Goal: Task Accomplishment & Management: Use online tool/utility

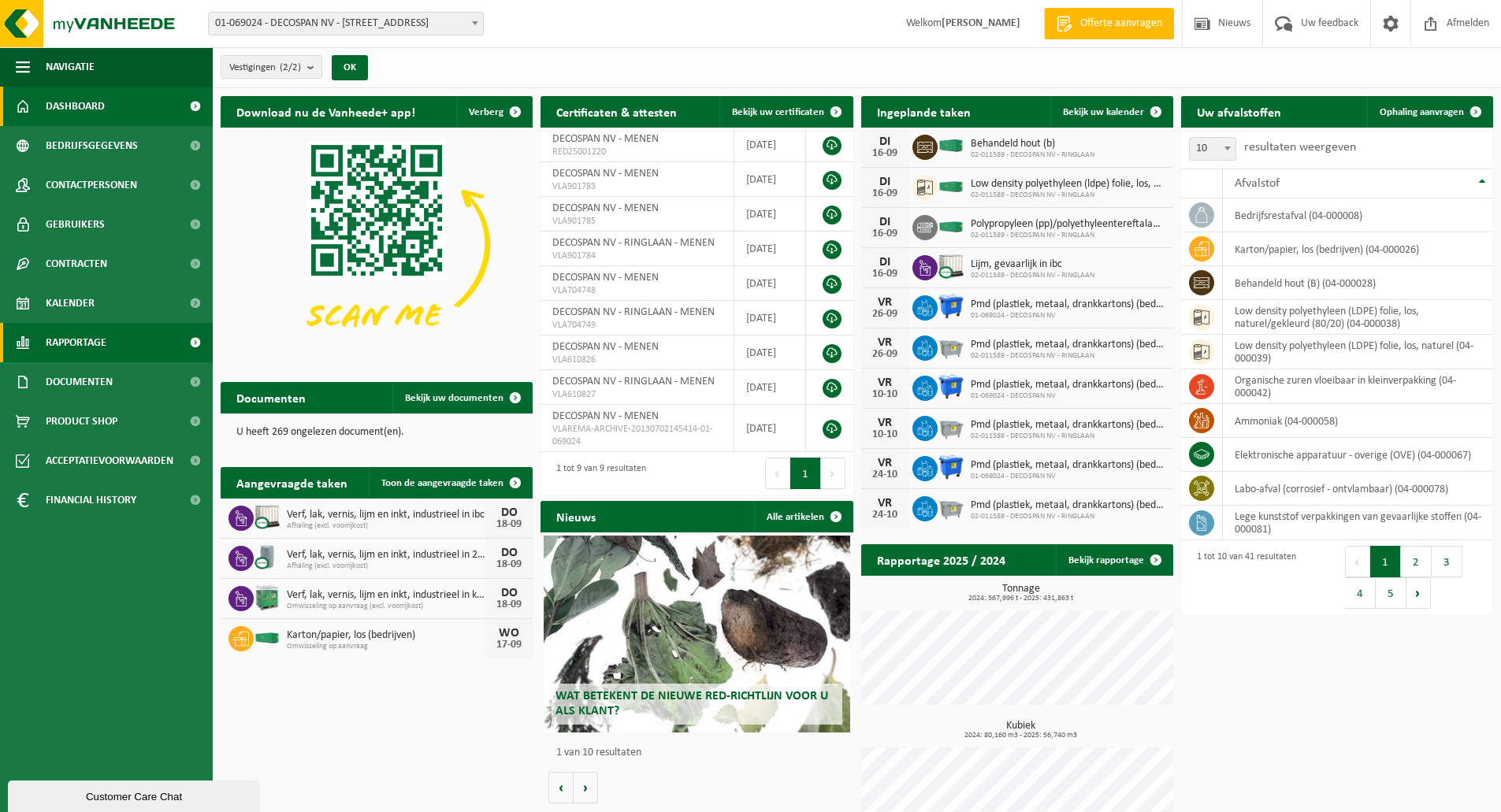
click at [82, 348] on span "Rapportage" at bounding box center [76, 343] width 61 height 40
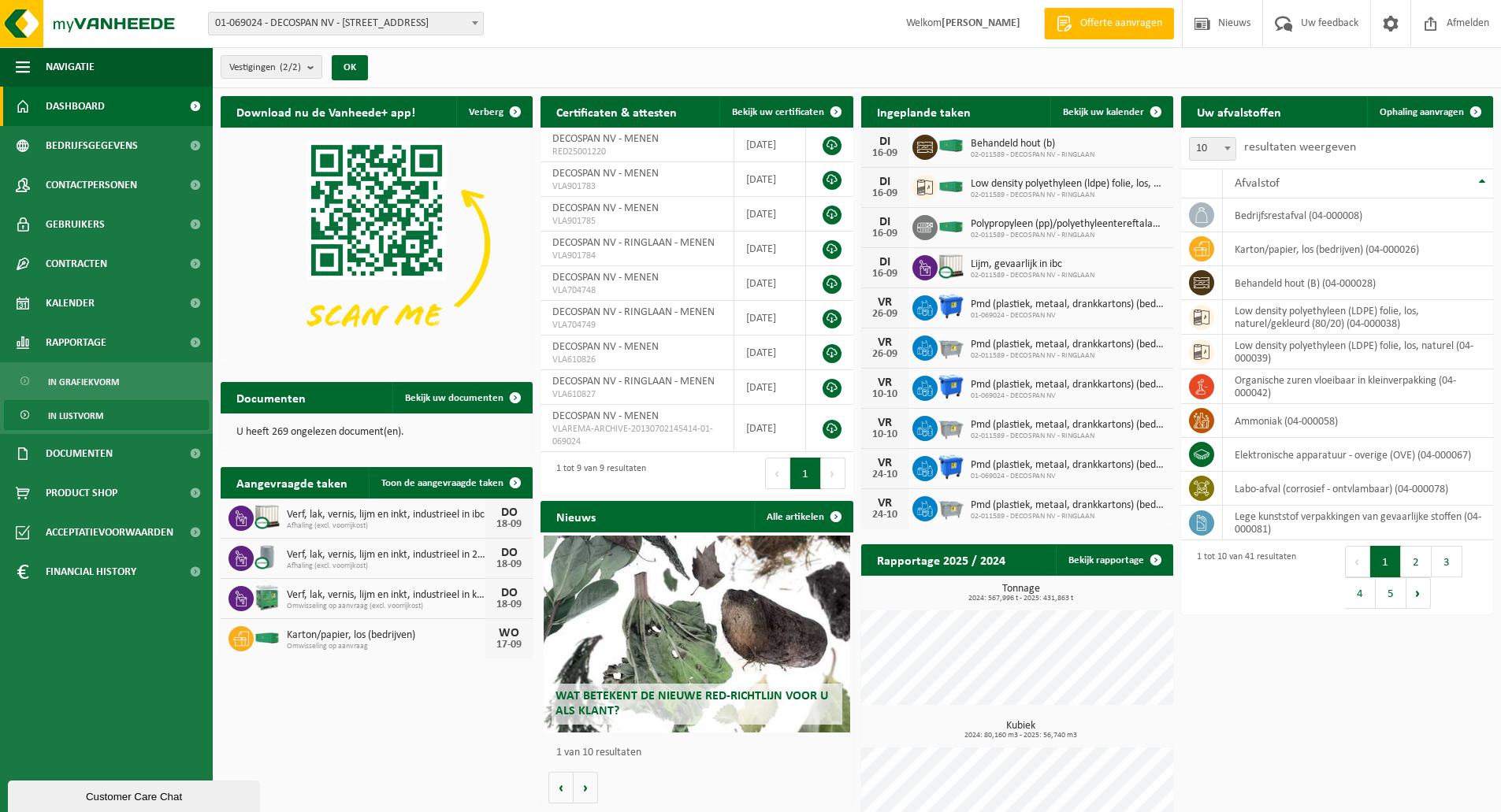
click at [78, 413] on span "In lijstvorm" at bounding box center [75, 416] width 55 height 30
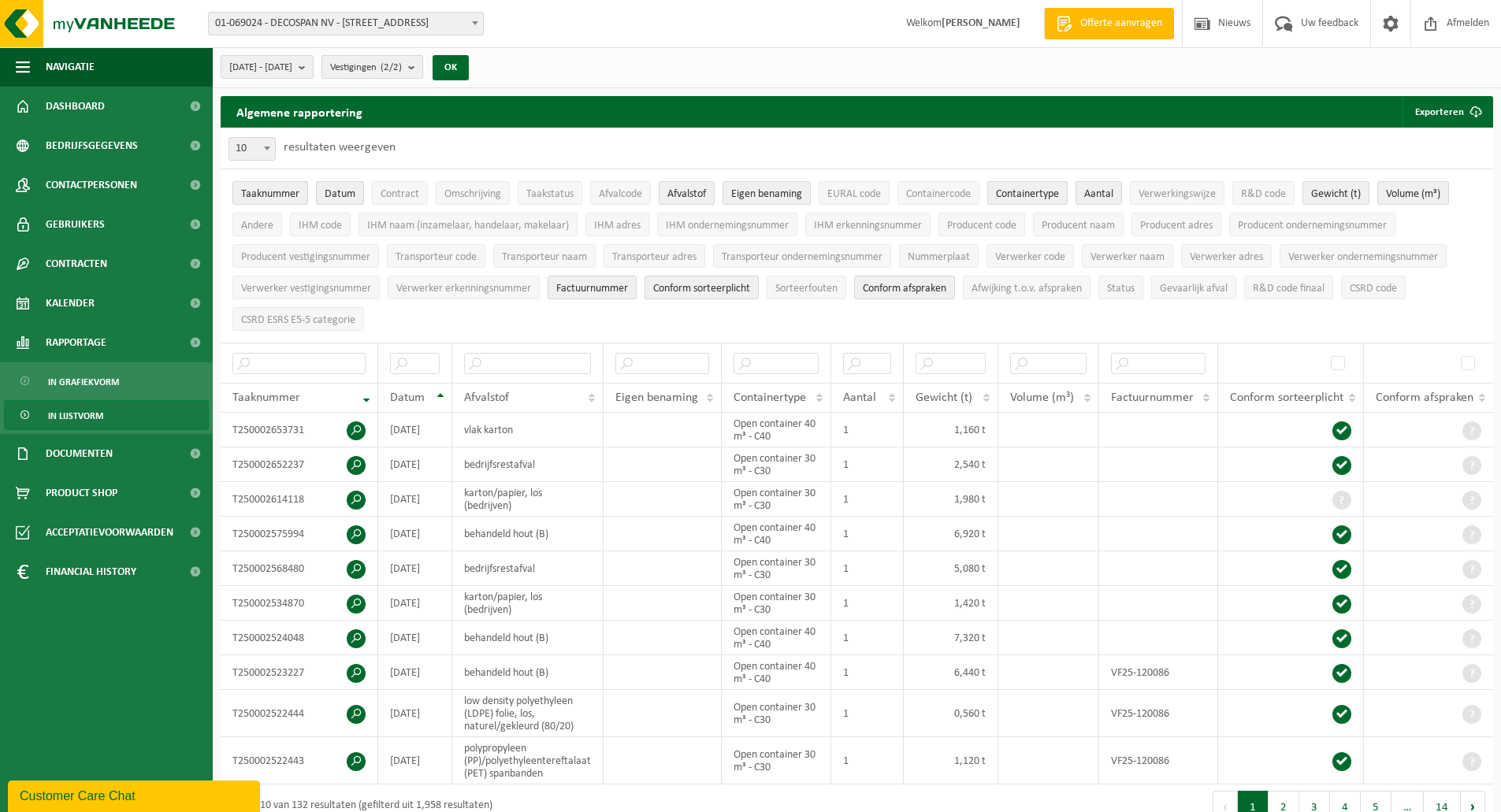
click at [402, 68] on count "(2/2)" at bounding box center [390, 68] width 21 height 10
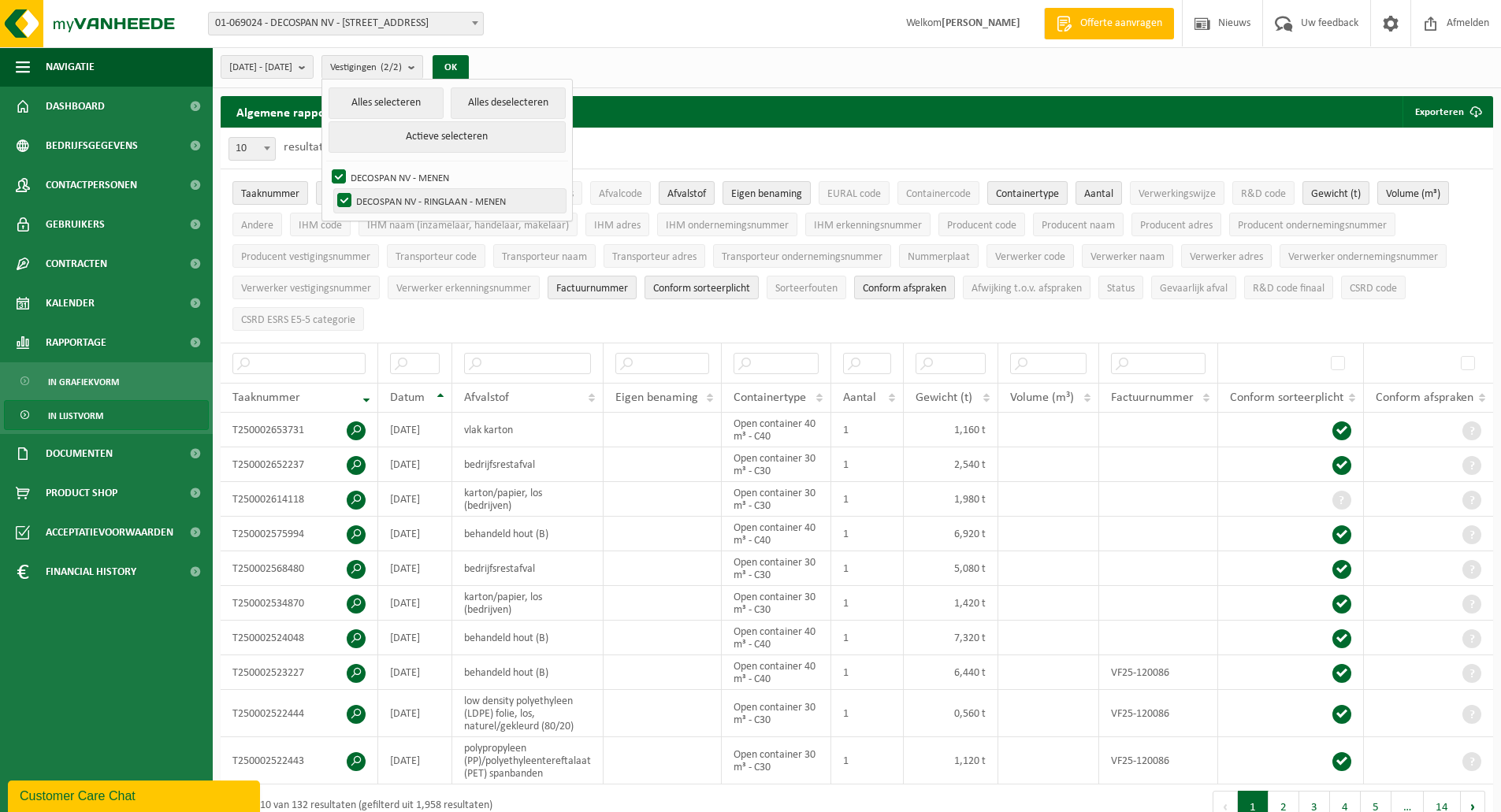
click at [388, 198] on label "DECOSPAN NV - RINGLAAN - MENEN" at bounding box center [450, 201] width 232 height 24
click at [331, 189] on input "DECOSPAN NV - RINGLAAN - MENEN" at bounding box center [330, 188] width 1 height 1
click at [539, 133] on button "Actieve selecteren" at bounding box center [447, 137] width 237 height 32
click at [542, 134] on button "Actieve selecteren" at bounding box center [447, 137] width 237 height 32
click at [437, 198] on label "DECOSPAN NV - RINGLAAN - MENEN" at bounding box center [450, 201] width 232 height 24
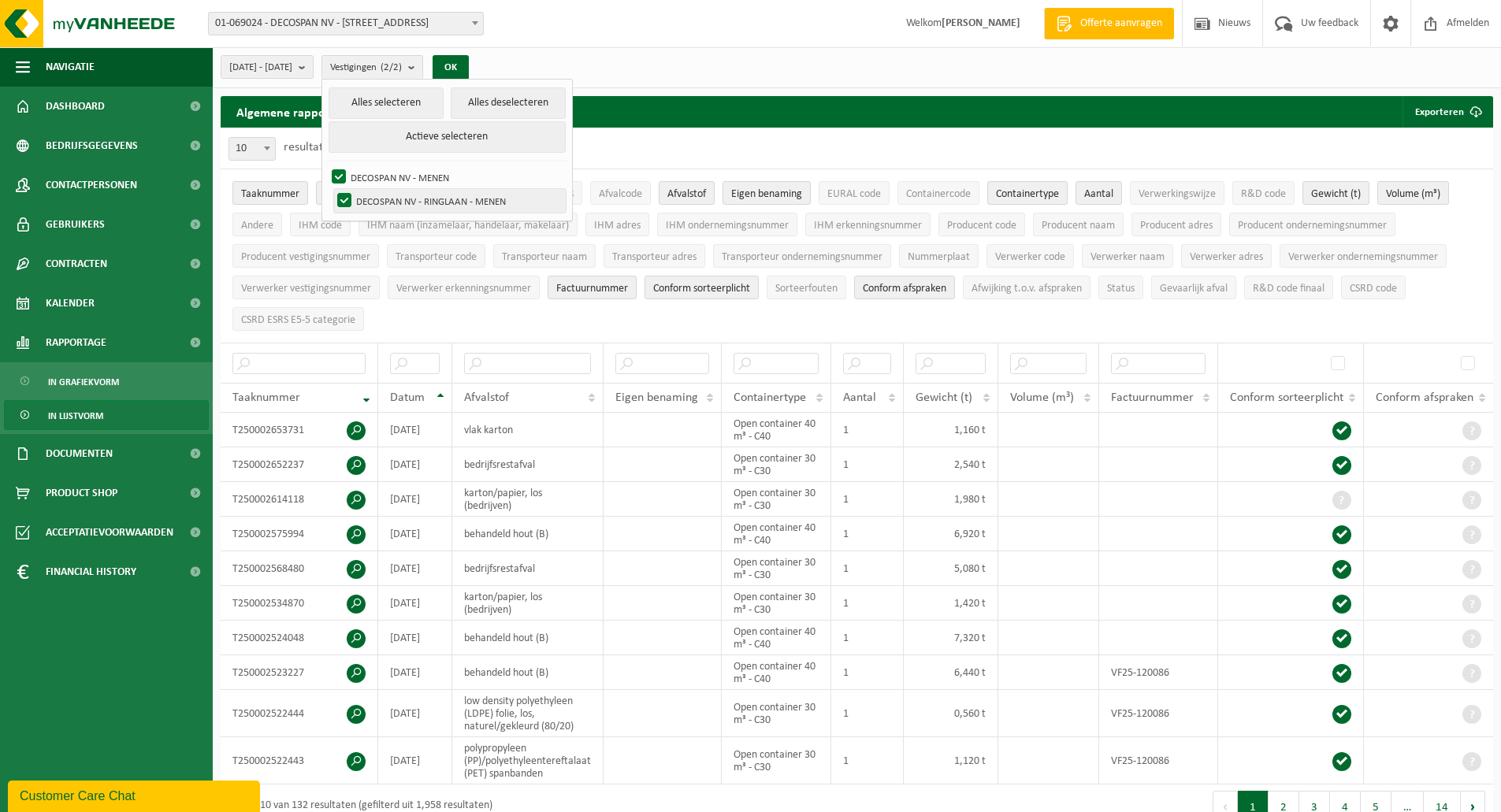
click at [331, 189] on input "DECOSPAN NV - RINGLAAN - MENEN" at bounding box center [330, 188] width 1 height 1
checkbox input "false"
click at [469, 65] on button "OK" at bounding box center [451, 67] width 36 height 25
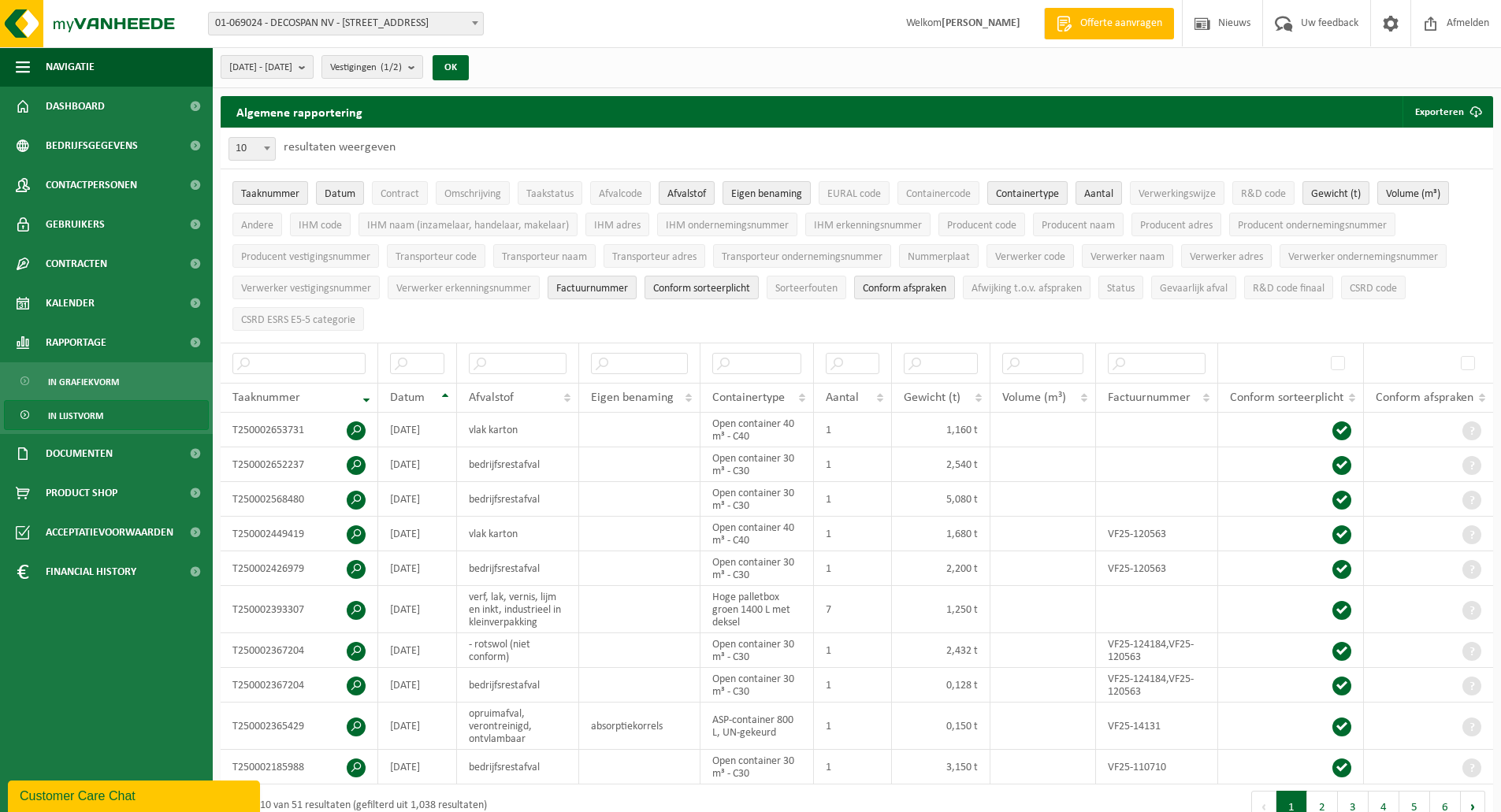
click at [313, 67] on b "submit" at bounding box center [306, 67] width 14 height 22
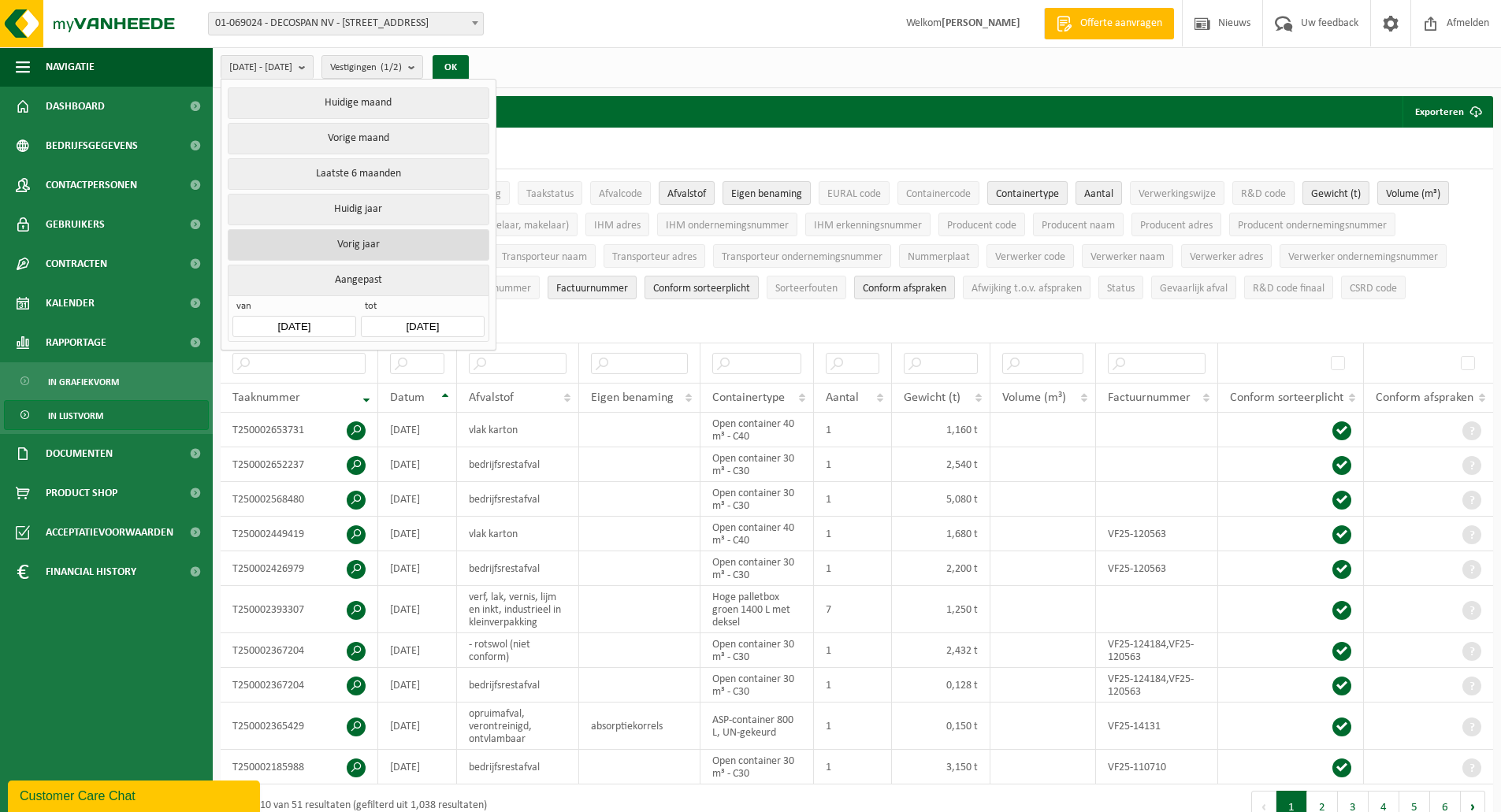
click at [341, 244] on button "Vorig jaar" at bounding box center [358, 245] width 261 height 32
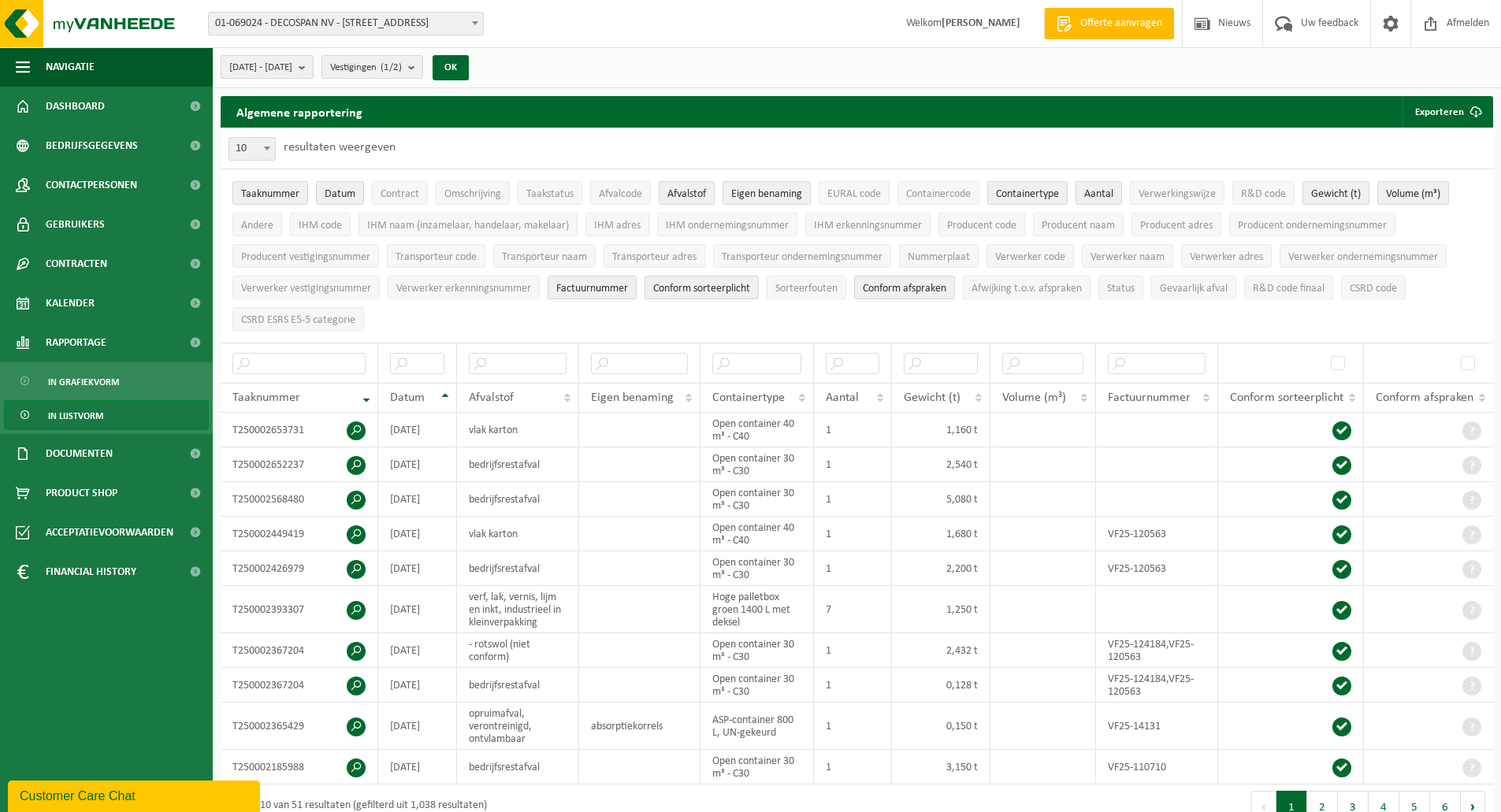
click at [313, 70] on b "submit" at bounding box center [306, 67] width 14 height 22
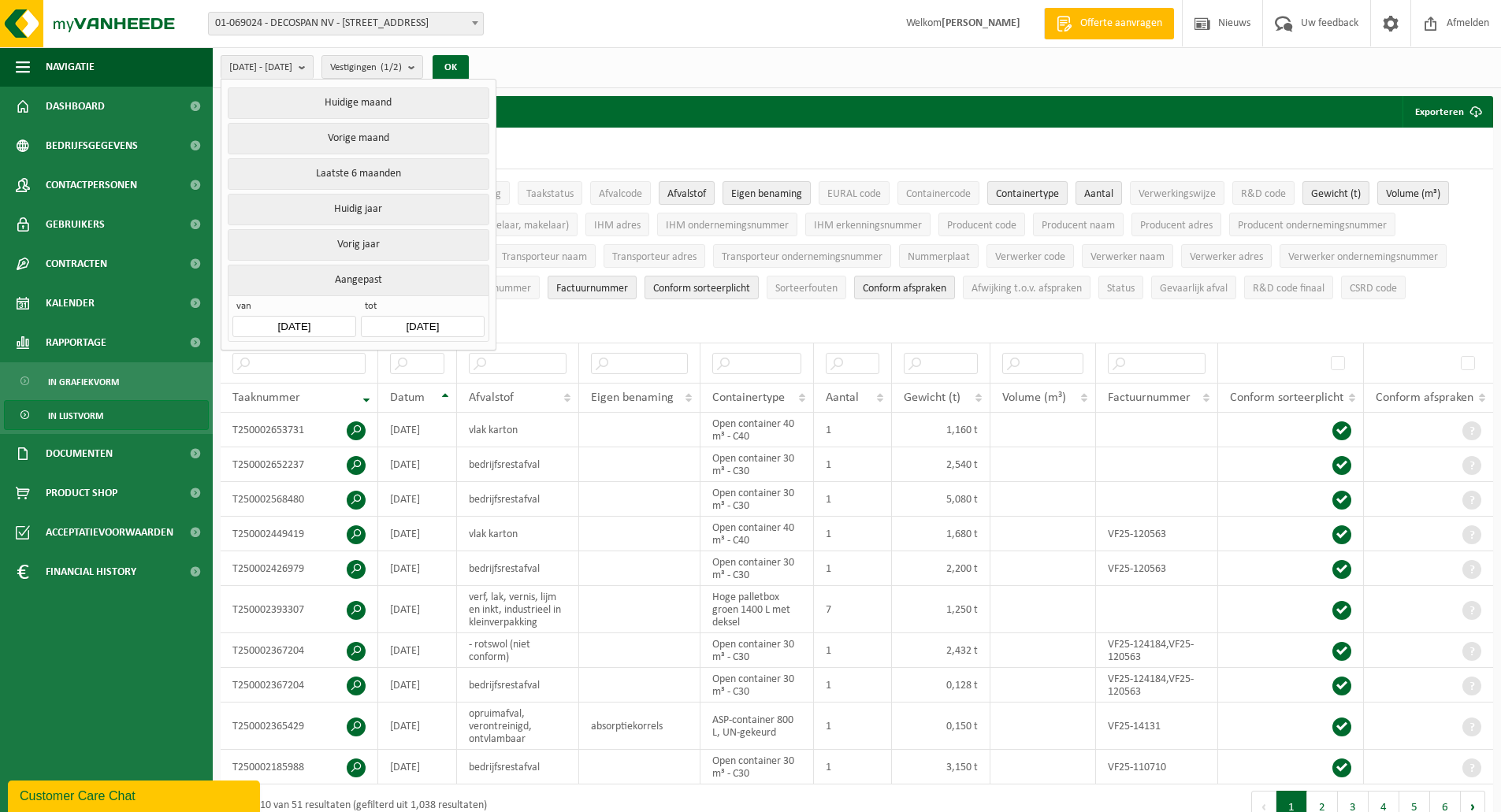
click at [337, 274] on button "Aangepast" at bounding box center [358, 280] width 261 height 31
click at [345, 319] on input "[DATE]" at bounding box center [294, 325] width 122 height 21
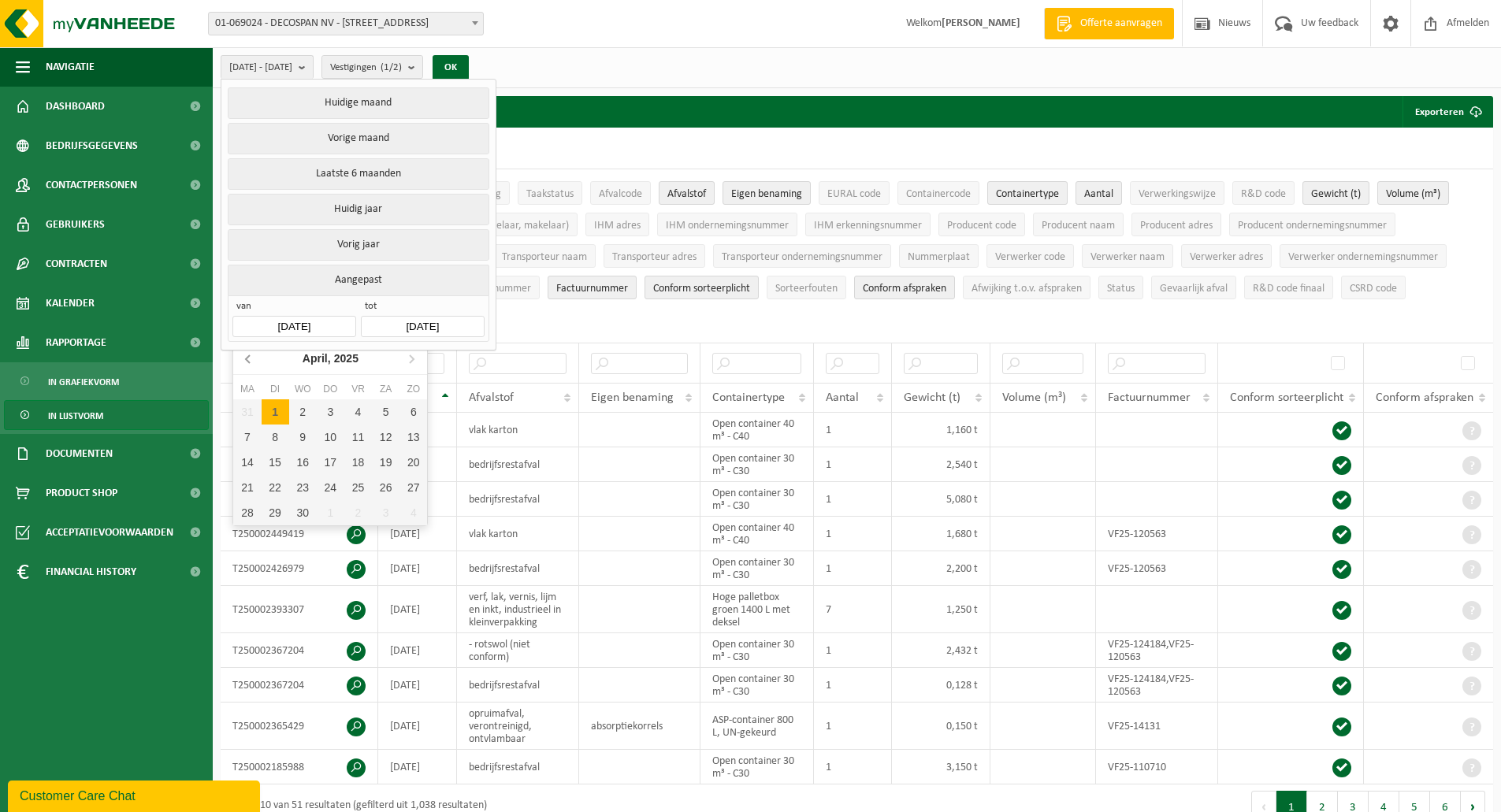
click at [248, 361] on icon at bounding box center [248, 359] width 4 height 8
click at [252, 357] on icon at bounding box center [248, 357] width 25 height 25
click at [253, 359] on icon at bounding box center [248, 357] width 25 height 25
click at [301, 409] on div "1" at bounding box center [304, 411] width 28 height 25
type input "[DATE]"
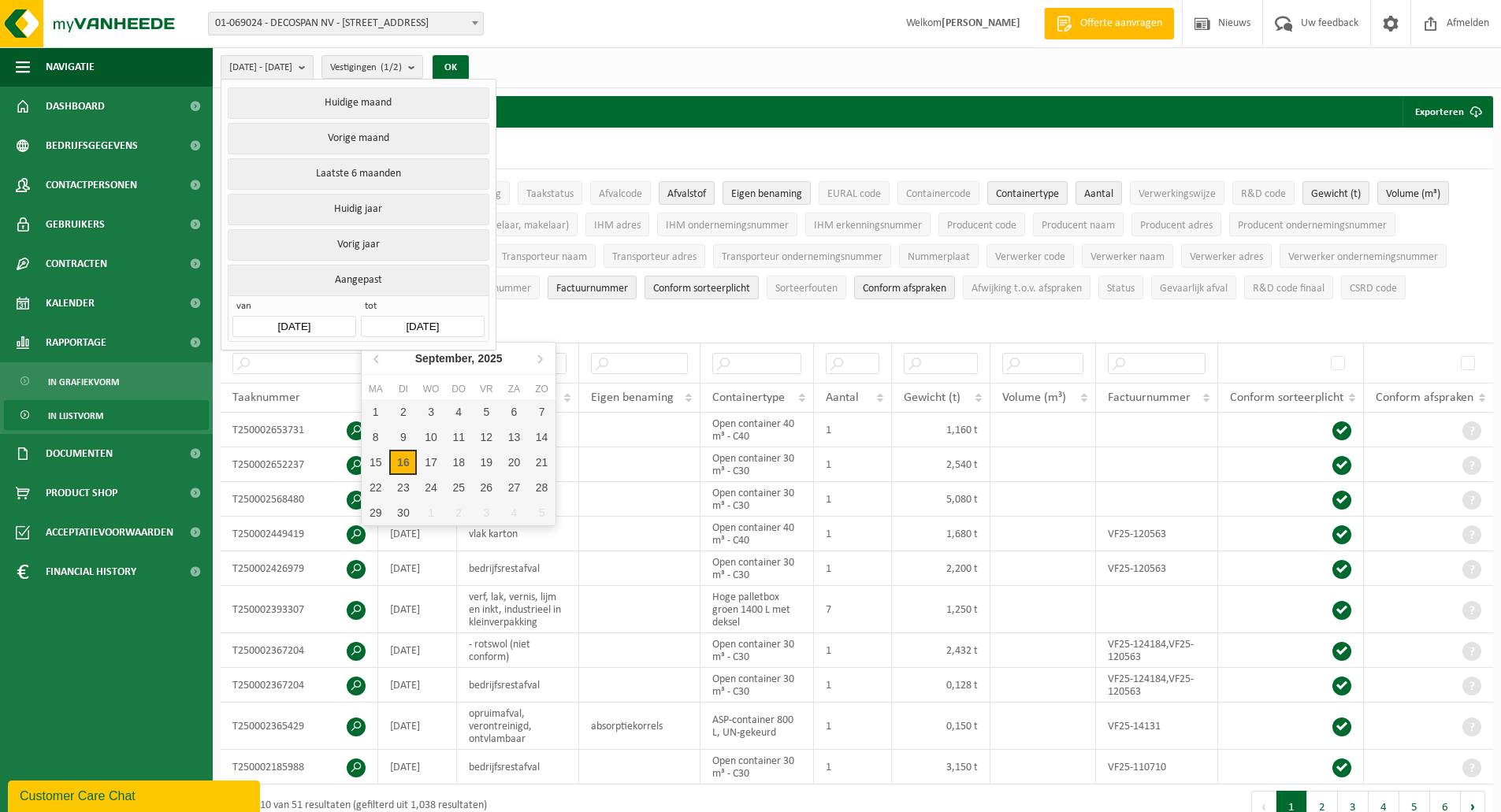
click at [412, 318] on input "[DATE]" at bounding box center [422, 325] width 122 height 21
click at [537, 359] on icon at bounding box center [539, 357] width 25 height 25
click at [430, 410] on div "1" at bounding box center [431, 411] width 28 height 25
type input "[DATE]"
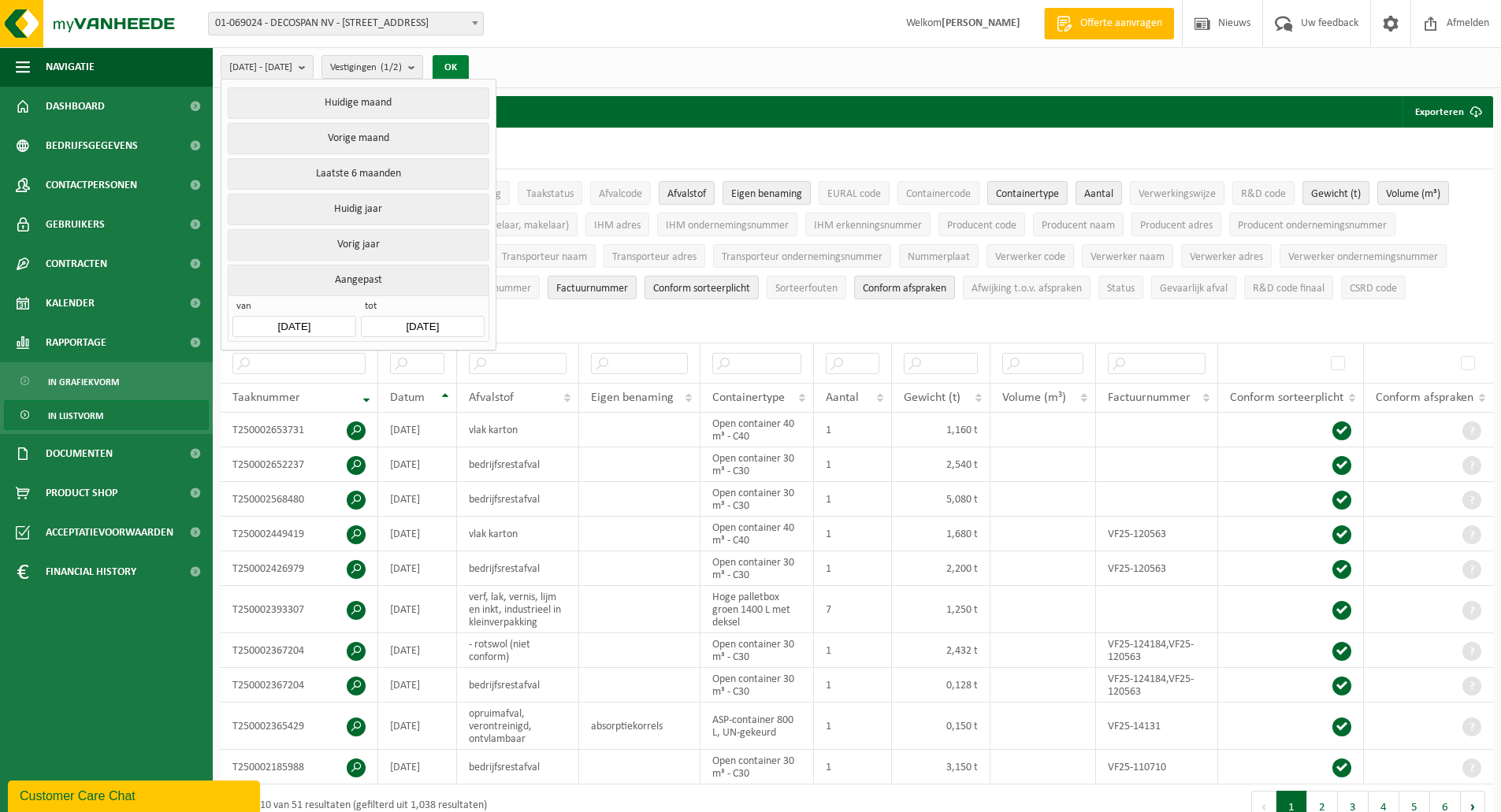
click at [469, 61] on button "OK" at bounding box center [451, 67] width 36 height 25
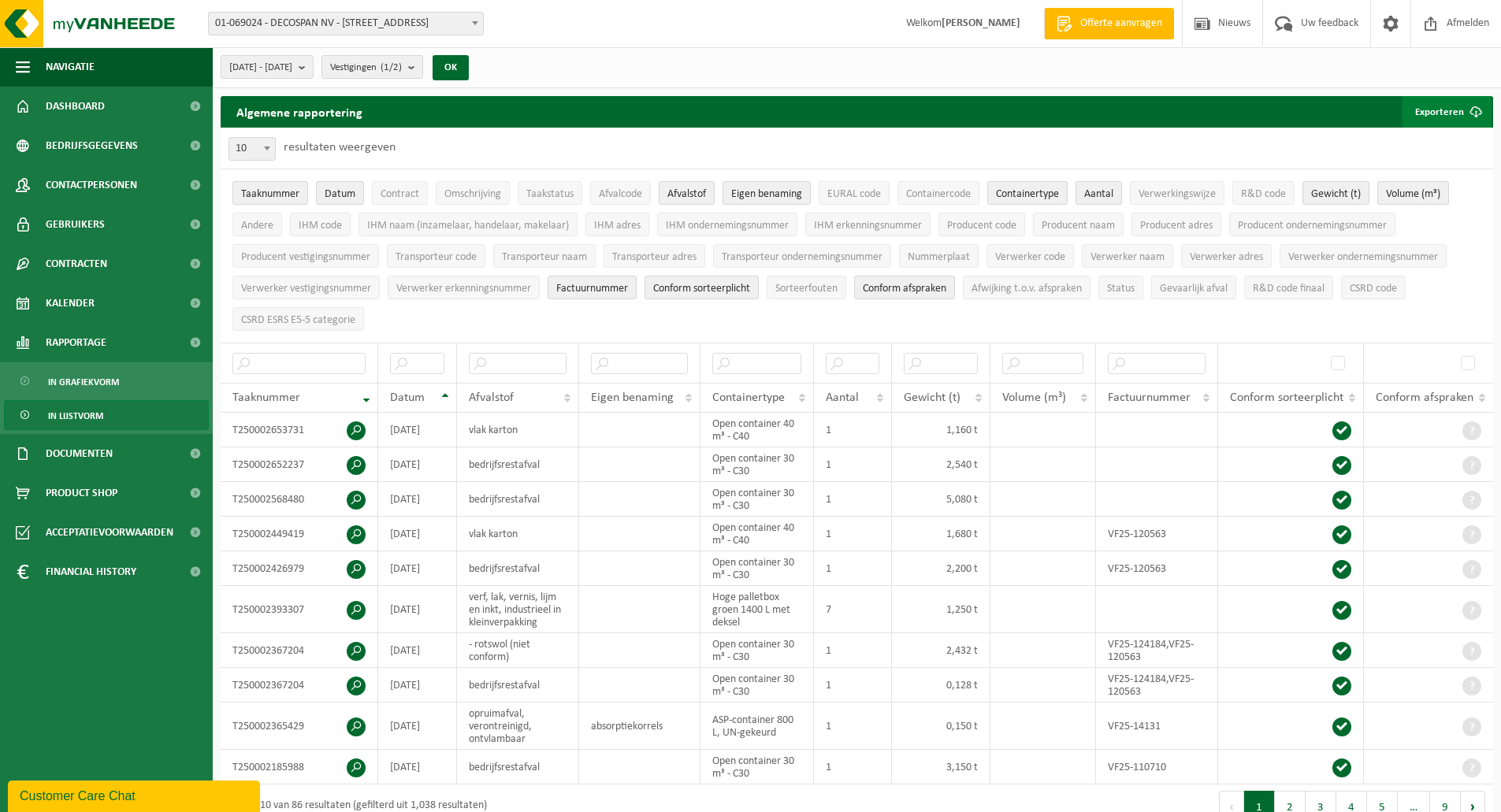
click at [1449, 108] on button "Exporteren" at bounding box center [1446, 112] width 89 height 32
click at [1442, 179] on link "Alle beschikbare kolommen" at bounding box center [1418, 175] width 142 height 32
